Goal: Submit feedback/report problem

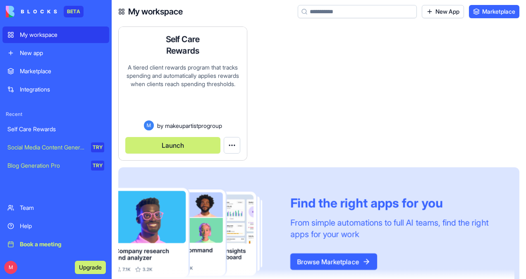
click at [199, 144] on button "Launch" at bounding box center [172, 145] width 95 height 17
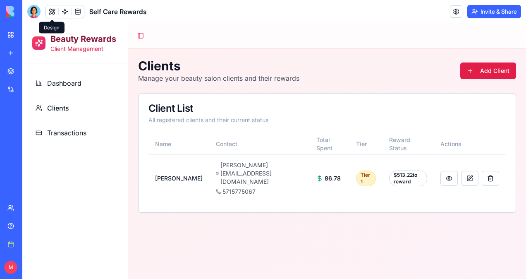
click at [51, 108] on span "Clients" at bounding box center [58, 108] width 22 height 10
click at [31, 71] on div "Marketplace" at bounding box center [25, 71] width 11 height 8
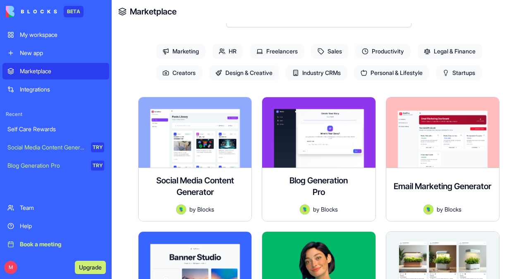
scroll to position [83, 0]
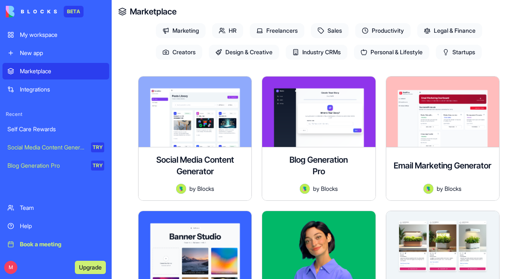
click at [310, 51] on span "Industry CRMs" at bounding box center [317, 52] width 62 height 15
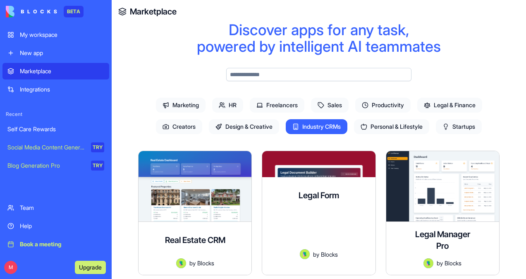
scroll to position [0, 0]
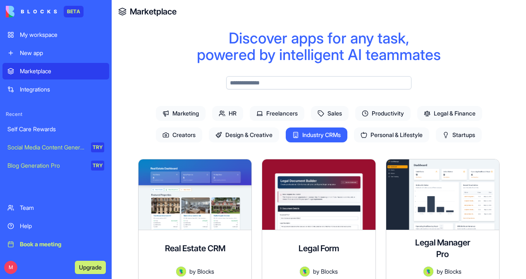
click at [175, 114] on span "Marketing" at bounding box center [181, 113] width 50 height 15
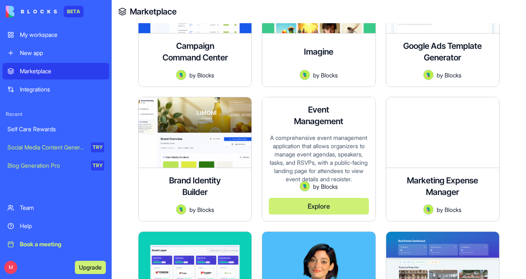
scroll to position [382, 0]
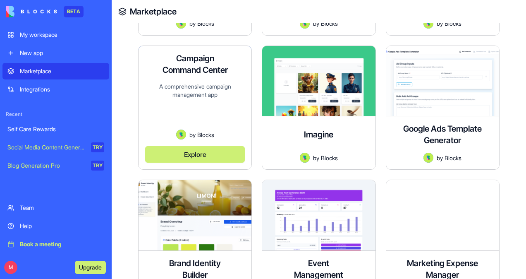
click at [210, 108] on div "A comprehensive campaign management app" at bounding box center [195, 106] width 100 height 48
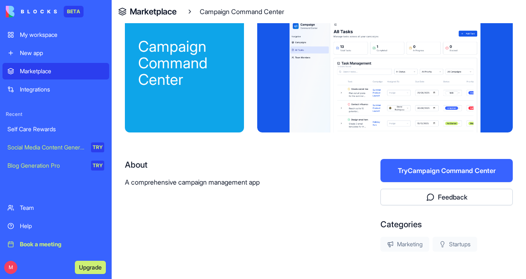
scroll to position [75, 0]
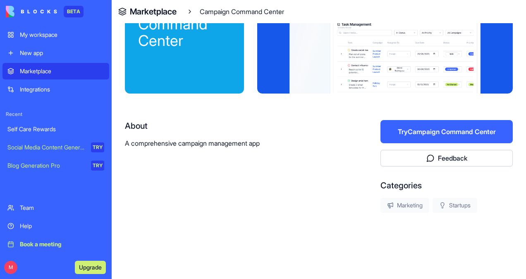
click at [451, 128] on button "Try Campaign Command Center" at bounding box center [447, 131] width 132 height 23
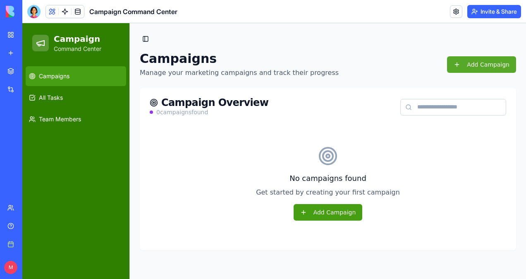
click at [476, 62] on button "Add Campaign" at bounding box center [481, 64] width 69 height 17
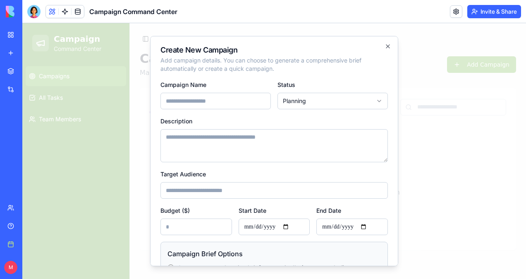
click at [309, 97] on body "Campaign Command Center Campaigns All Tasks Team Members Toggle Sidebar Campaig…" at bounding box center [274, 151] width 504 height 256
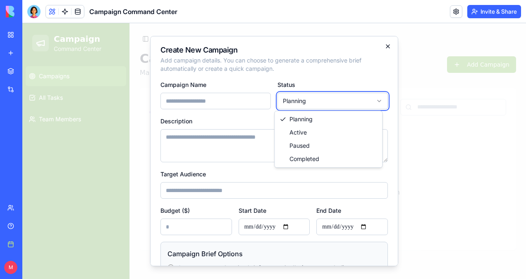
click at [381, 45] on body "Campaign Command Center Campaigns All Tasks Team Members Toggle Sidebar Campaig…" at bounding box center [274, 151] width 504 height 256
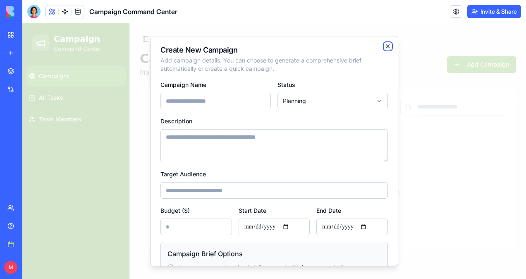
click at [386, 45] on icon "button" at bounding box center [387, 46] width 3 height 3
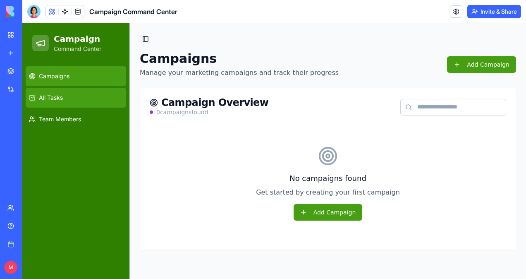
click at [61, 98] on span "All Tasks" at bounding box center [51, 97] width 24 height 8
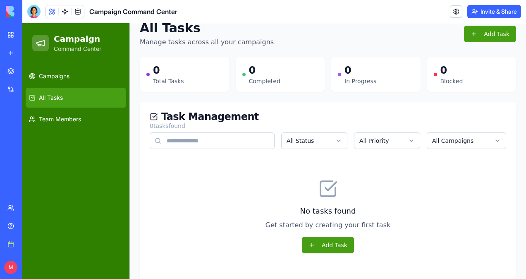
scroll to position [41, 0]
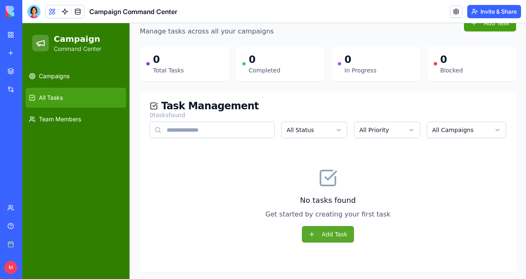
click at [332, 234] on button "Add Task" at bounding box center [328, 234] width 52 height 17
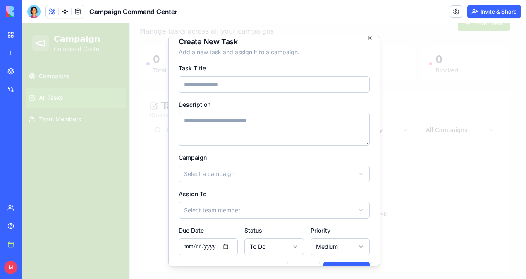
scroll to position [0, 0]
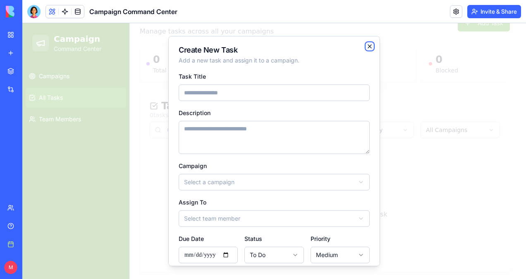
click at [366, 46] on icon "button" at bounding box center [369, 46] width 7 height 7
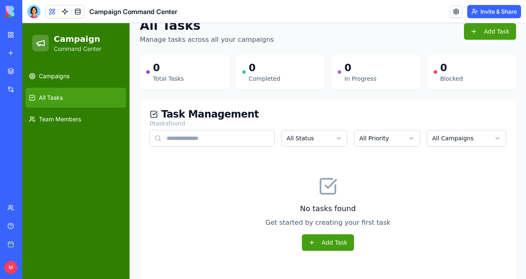
click at [31, 34] on div "My workspace" at bounding box center [25, 35] width 11 height 8
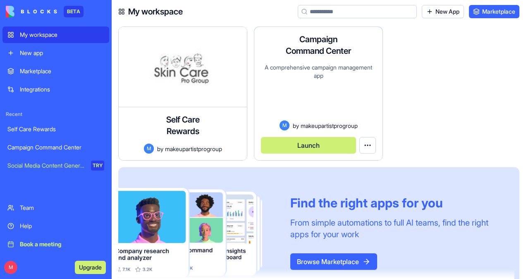
click at [367, 145] on html "BETA My workspace New app Marketplace Integrations Recent Self Care Rewards Cam…" at bounding box center [263, 139] width 526 height 279
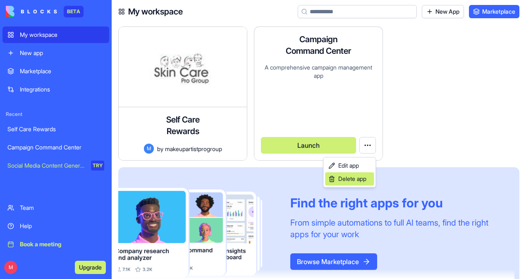
click at [361, 181] on span "Delete app" at bounding box center [352, 179] width 28 height 8
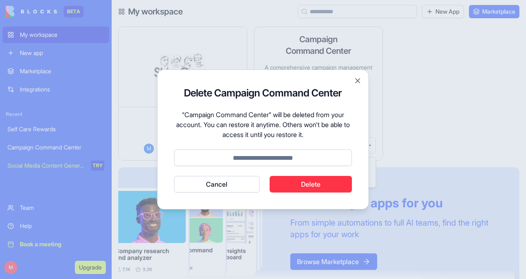
click at [287, 158] on input at bounding box center [263, 157] width 178 height 17
type input "******"
click at [319, 183] on button "Delete" at bounding box center [311, 184] width 83 height 17
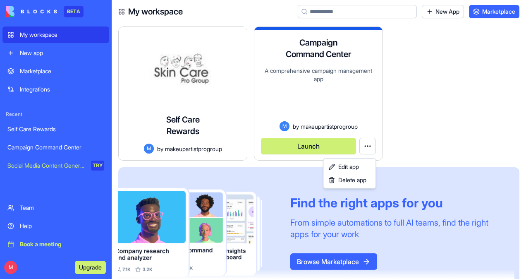
click at [335, 10] on html "BETA My workspace New app Marketplace Integrations Recent Self Care Rewards Cam…" at bounding box center [263, 139] width 526 height 279
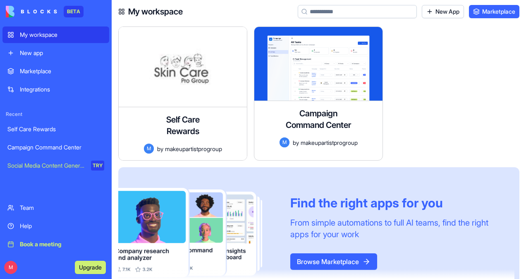
click at [334, 11] on input at bounding box center [357, 11] width 119 height 13
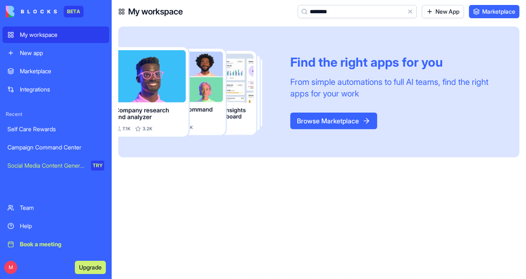
drag, startPoint x: 337, startPoint y: 15, endPoint x: 305, endPoint y: 19, distance: 31.7
click at [305, 19] on div "My workspace ******** Clear New App Marketplace" at bounding box center [319, 11] width 414 height 23
drag, startPoint x: 325, startPoint y: 14, endPoint x: 299, endPoint y: 19, distance: 27.0
click at [299, 19] on div "My workspace *** Clear New App Marketplace" at bounding box center [319, 11] width 414 height 23
type input "****"
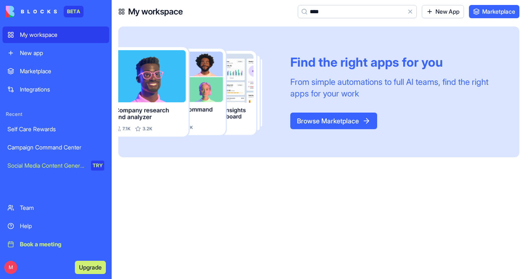
drag, startPoint x: 343, startPoint y: 16, endPoint x: 306, endPoint y: 20, distance: 37.9
click at [306, 20] on div "My workspace **** Clear New App Marketplace" at bounding box center [319, 11] width 414 height 23
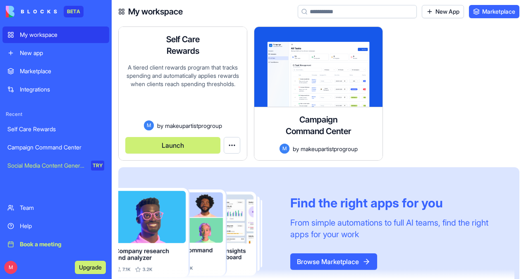
click at [205, 145] on button "Launch" at bounding box center [172, 145] width 95 height 17
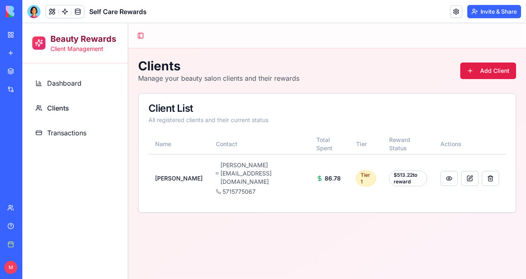
click at [59, 107] on span "Clients" at bounding box center [58, 108] width 22 height 10
click at [53, 12] on button at bounding box center [52, 11] width 12 height 12
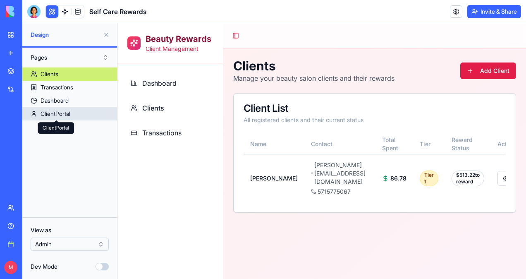
click at [59, 114] on div "ClientPortal" at bounding box center [56, 114] width 30 height 8
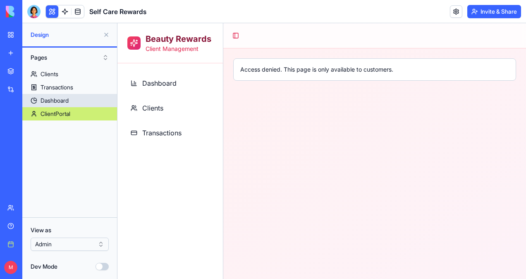
click at [56, 99] on div "Dashboard" at bounding box center [55, 100] width 28 height 8
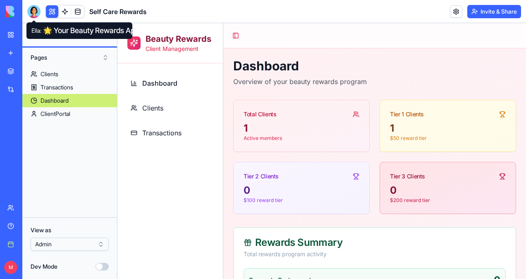
click at [34, 10] on div at bounding box center [33, 11] width 13 height 13
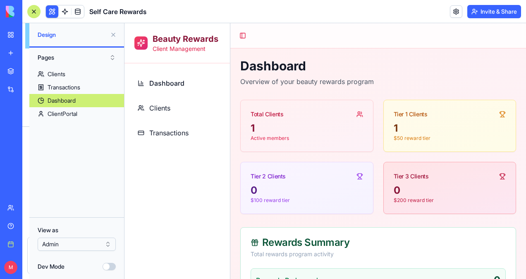
scroll to position [816, 0]
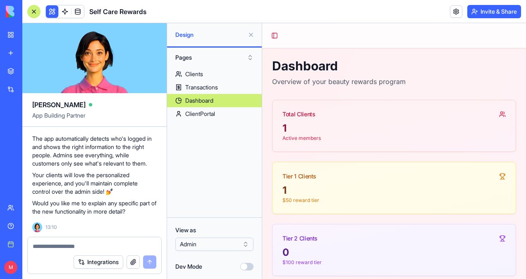
click at [246, 267] on button "Dev Mode" at bounding box center [246, 266] width 13 height 7
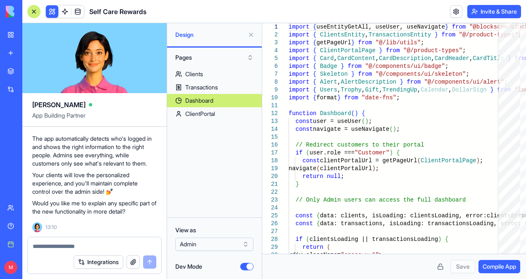
click at [248, 267] on button "Dev Mode" at bounding box center [246, 266] width 13 height 7
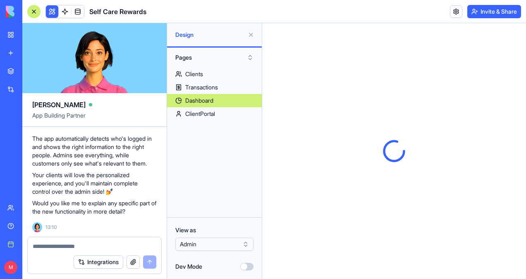
scroll to position [0, 0]
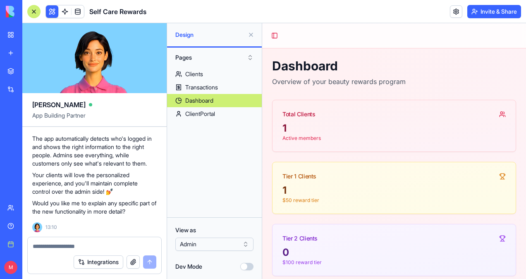
click at [58, 245] on textarea at bounding box center [95, 246] width 124 height 8
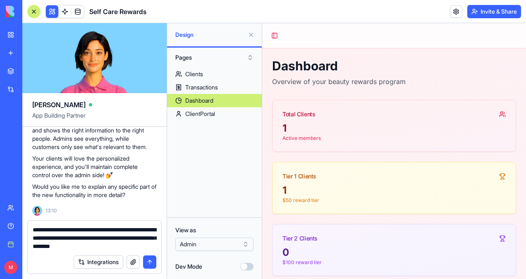
drag, startPoint x: 33, startPoint y: 246, endPoint x: 42, endPoint y: 245, distance: 9.1
click at [42, 245] on textarea "**********" at bounding box center [95, 237] width 124 height 25
click at [156, 246] on textarea "**********" at bounding box center [95, 237] width 124 height 25
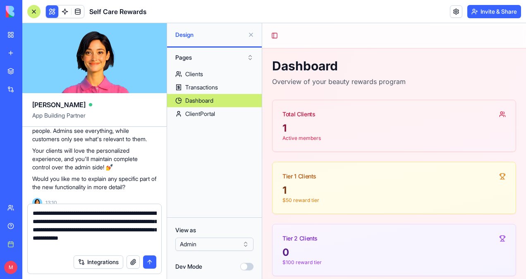
click at [104, 245] on textarea "**********" at bounding box center [95, 229] width 124 height 41
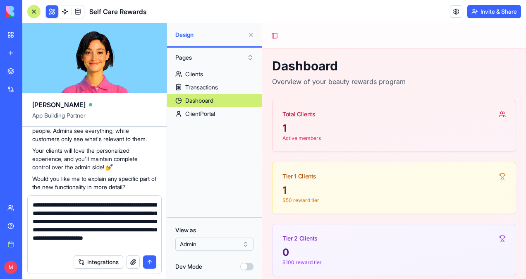
type textarea "**********"
click at [150, 262] on button "submit" at bounding box center [149, 261] width 13 height 13
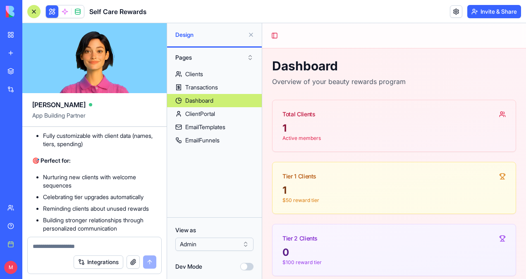
scroll to position [1506, 0]
